Goal: Register for event/course

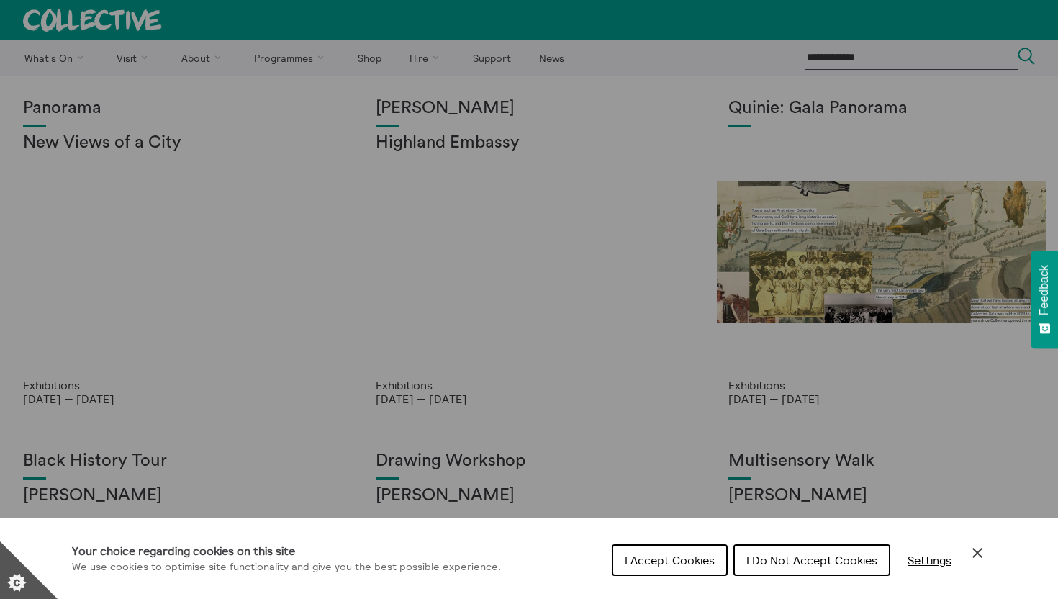
click at [692, 564] on span "I Accept Cookies" at bounding box center [669, 559] width 90 height 14
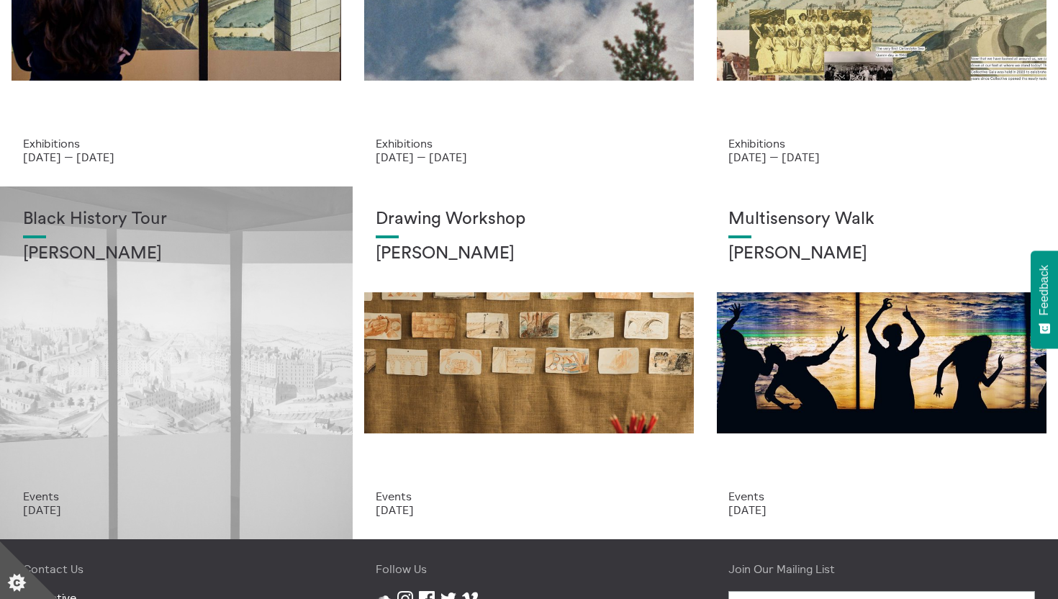
scroll to position [253, 0]
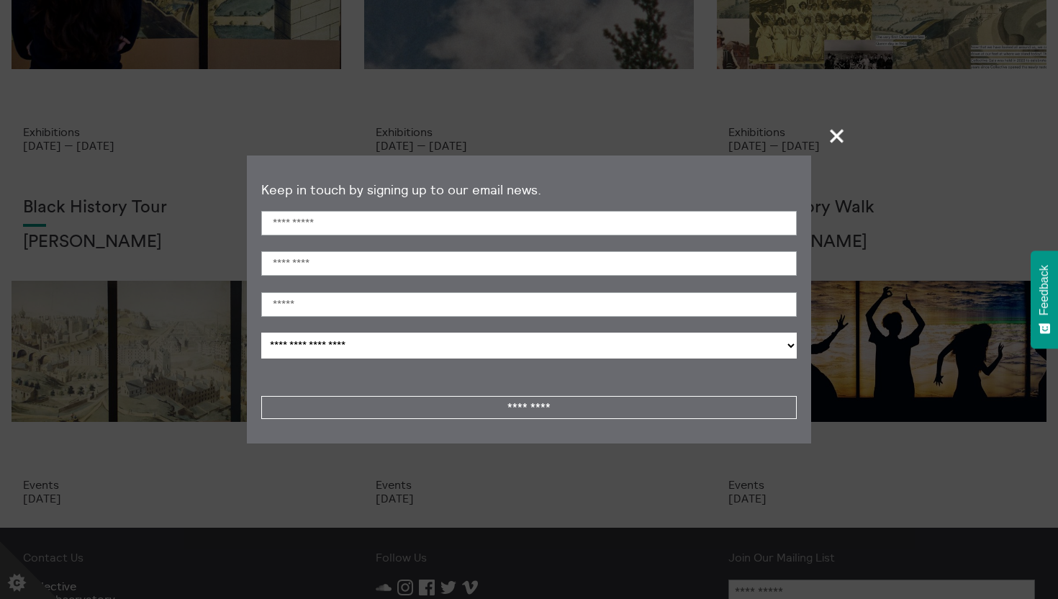
click at [835, 137] on span "+" at bounding box center [837, 135] width 42 height 42
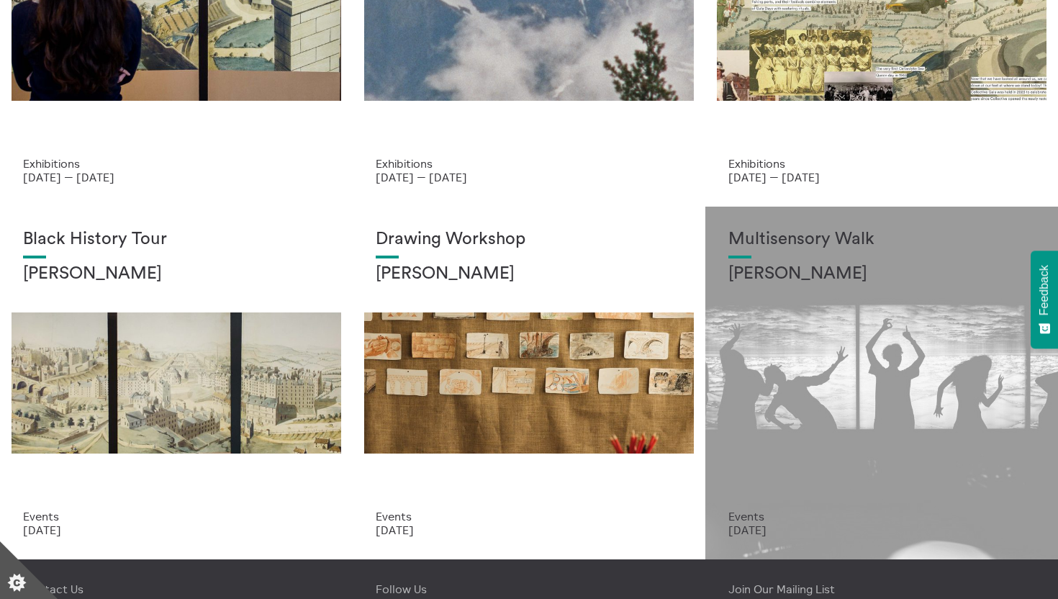
scroll to position [0, 0]
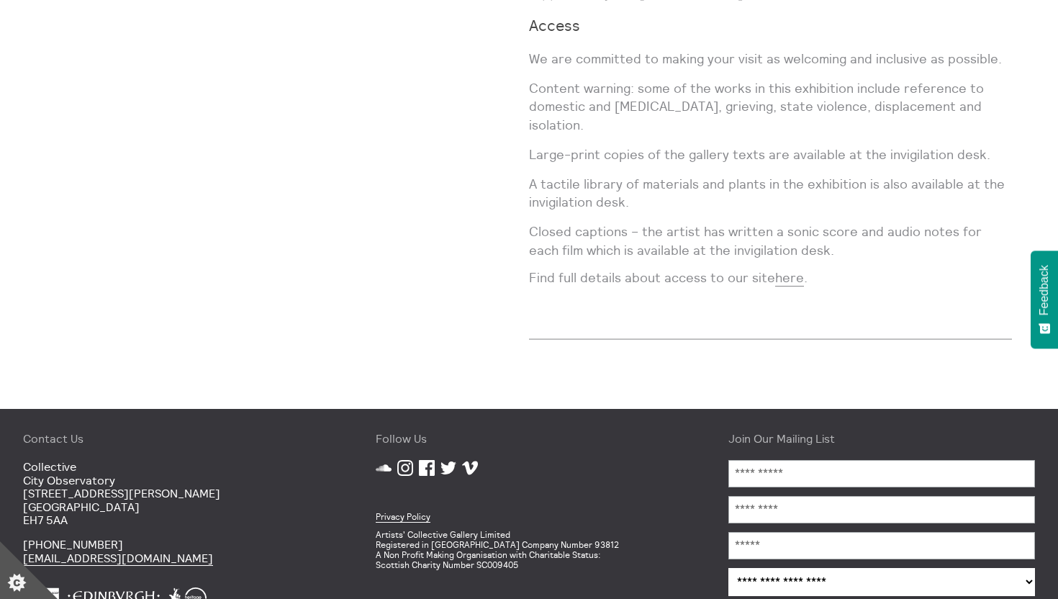
scroll to position [1867, 0]
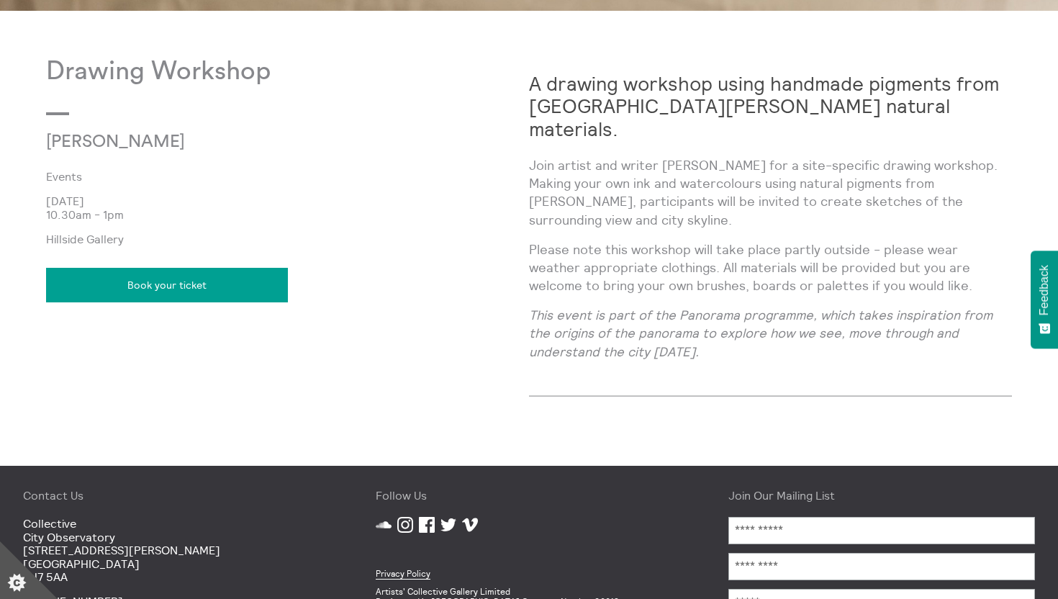
scroll to position [771, 0]
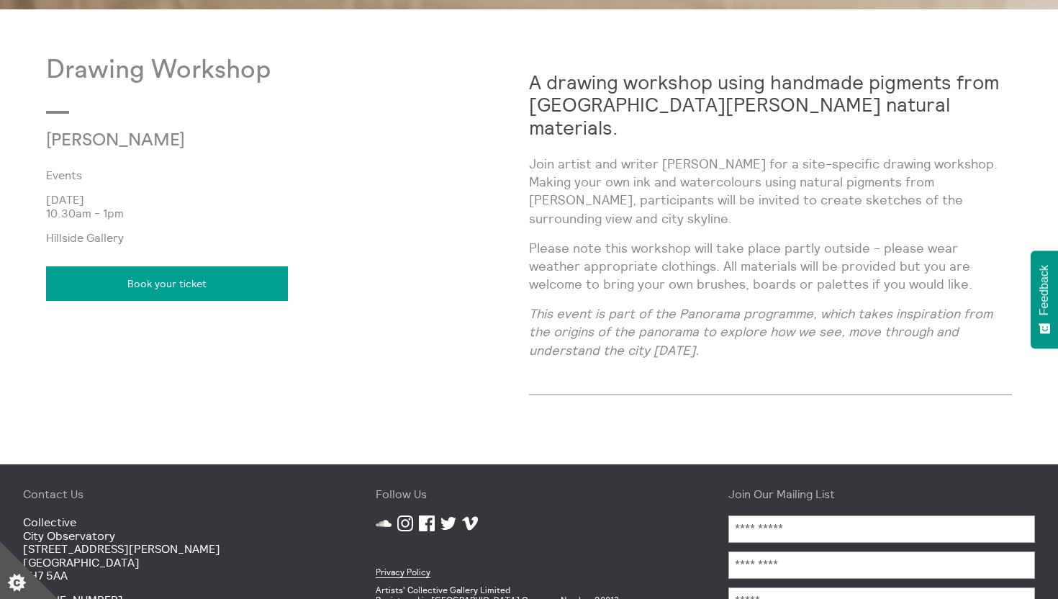
click at [163, 281] on link "Book your ticket" at bounding box center [167, 283] width 242 height 35
